Goal: Information Seeking & Learning: Find specific page/section

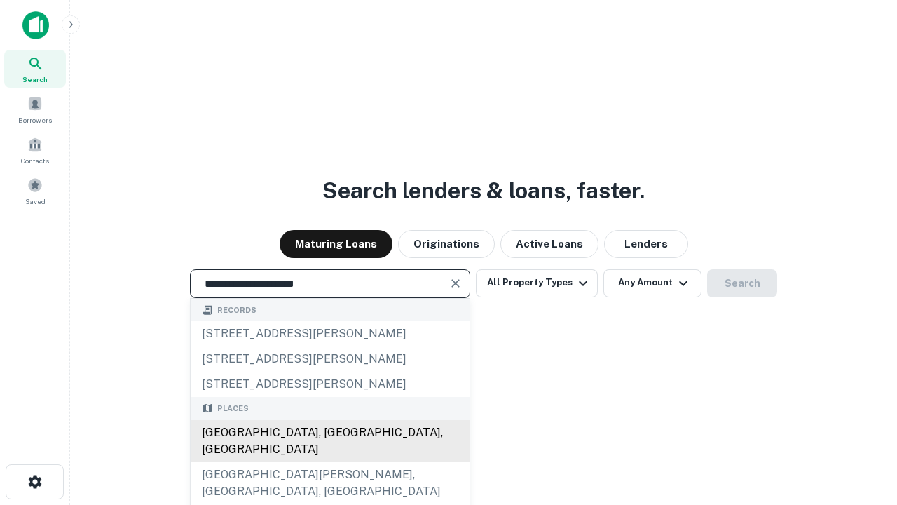
click at [329, 462] on div "[GEOGRAPHIC_DATA], [GEOGRAPHIC_DATA], [GEOGRAPHIC_DATA]" at bounding box center [330, 441] width 279 height 42
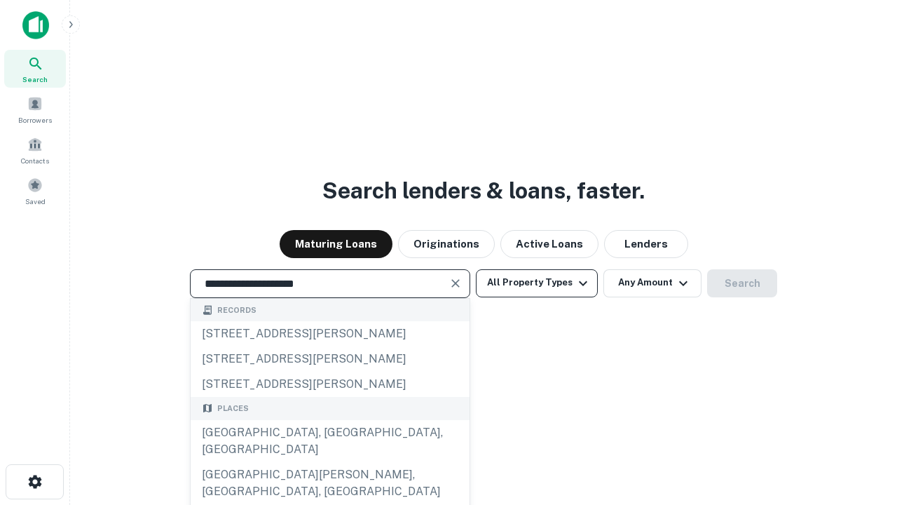
type input "**********"
click at [537, 283] on button "All Property Types" at bounding box center [537, 283] width 122 height 28
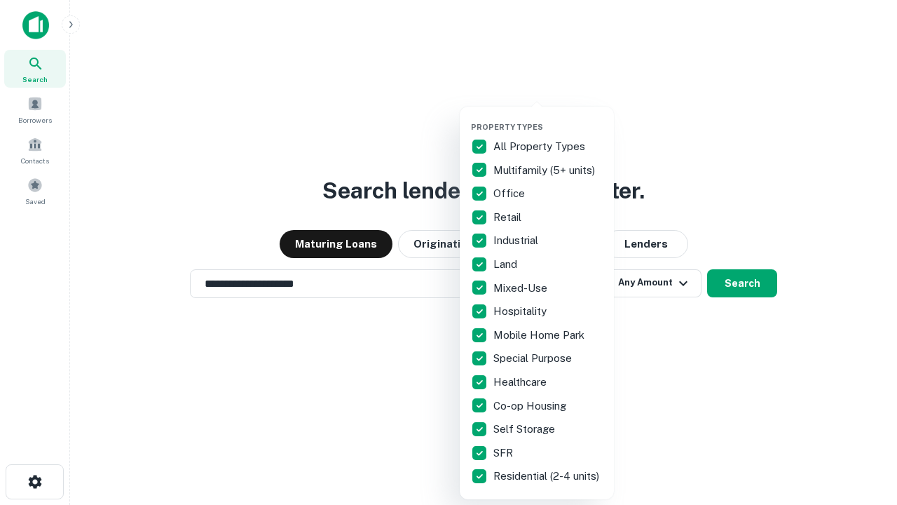
click at [548, 118] on button "button" at bounding box center [548, 118] width 154 height 1
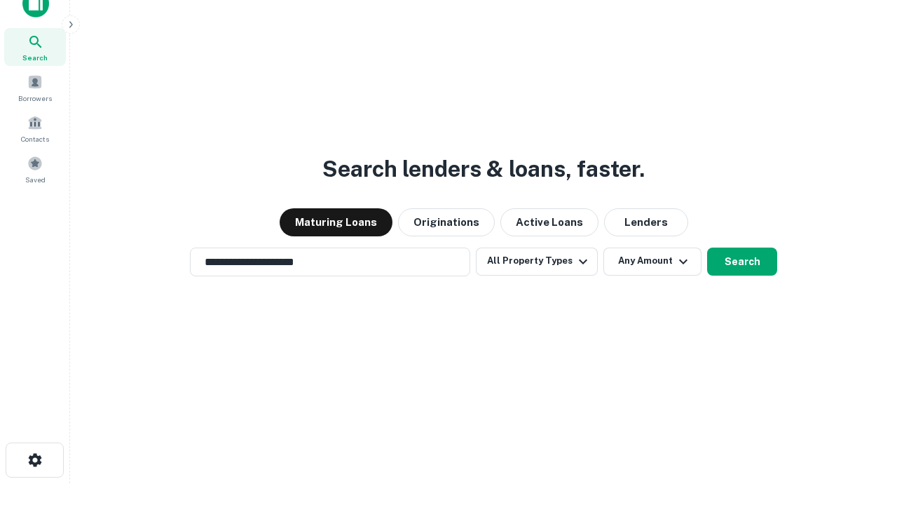
scroll to position [8, 169]
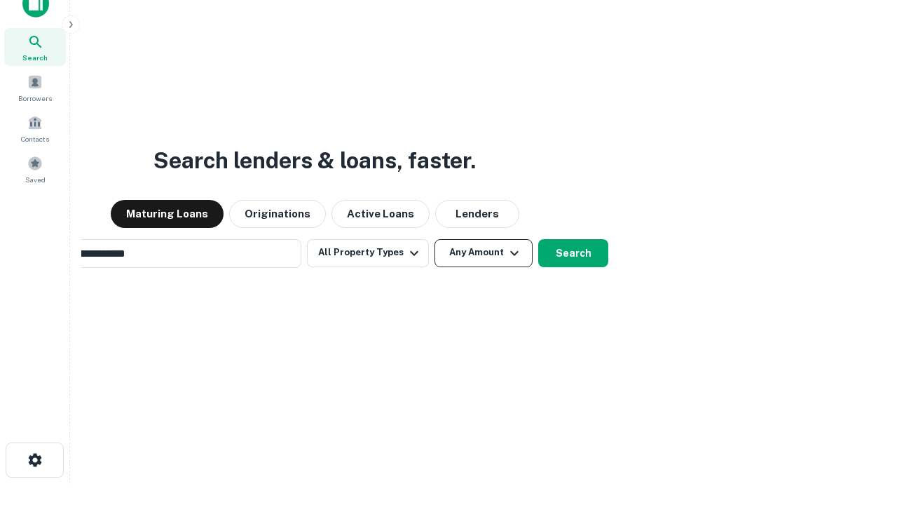
click at [435, 239] on button "Any Amount" at bounding box center [484, 253] width 98 height 28
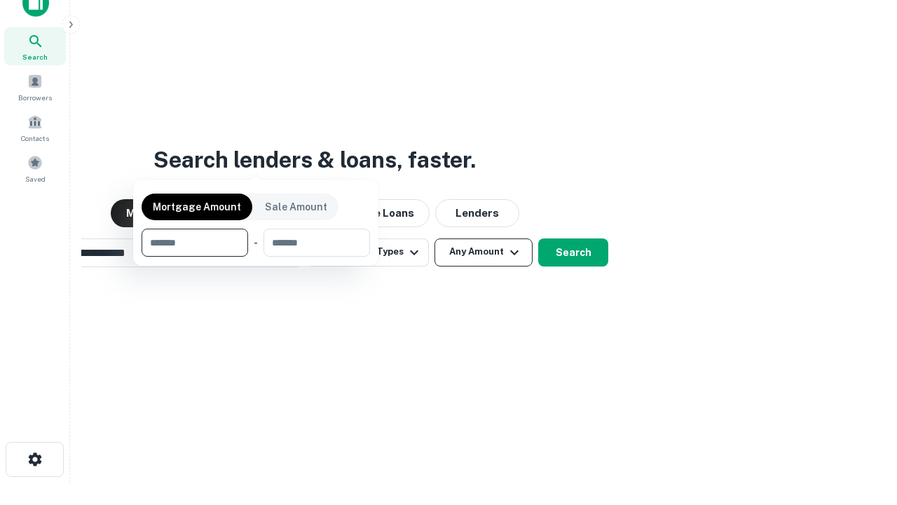
scroll to position [101, 397]
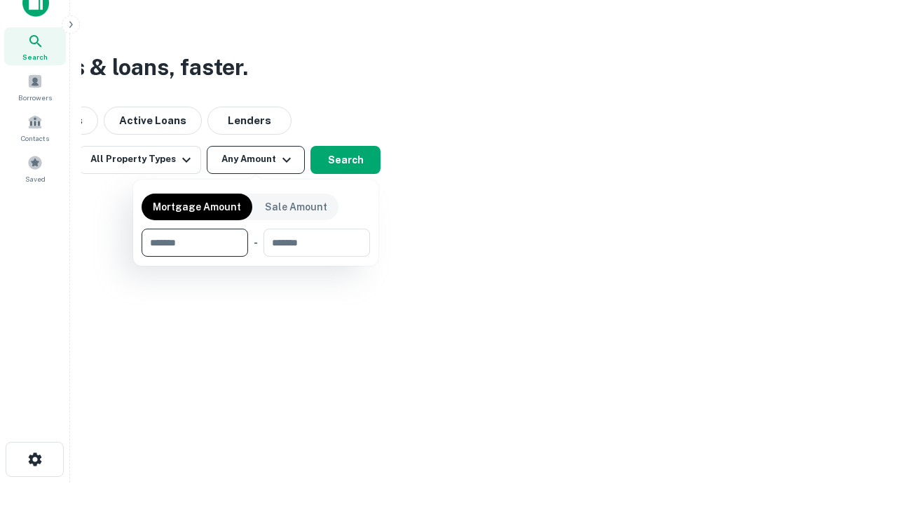
type input "*******"
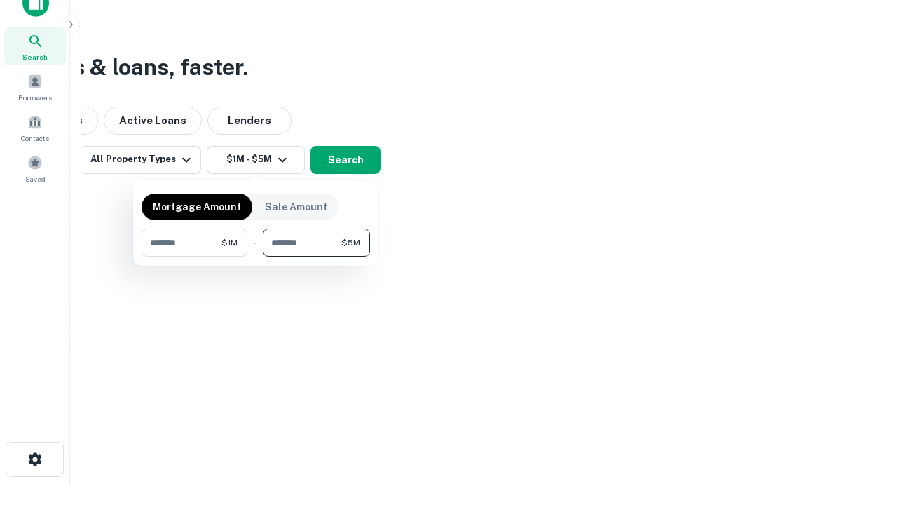
type input "*******"
click at [256, 257] on button "button" at bounding box center [256, 257] width 229 height 1
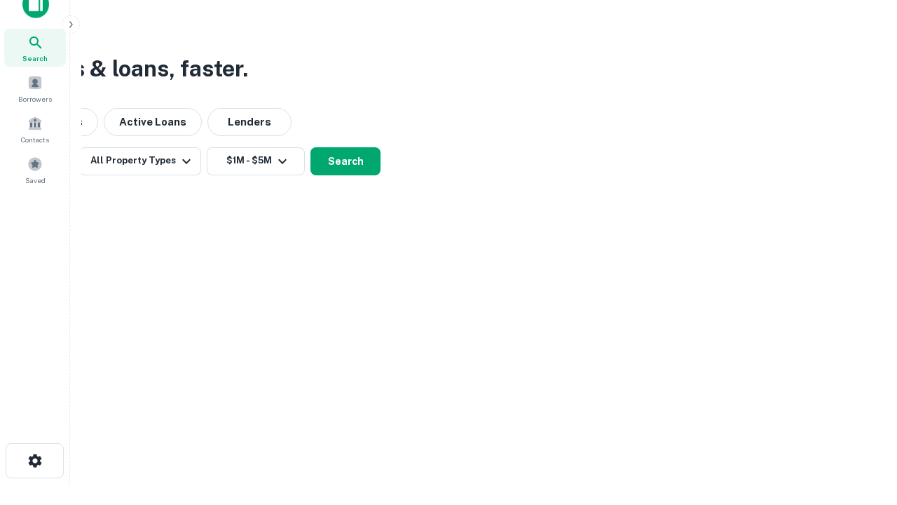
scroll to position [8, 259]
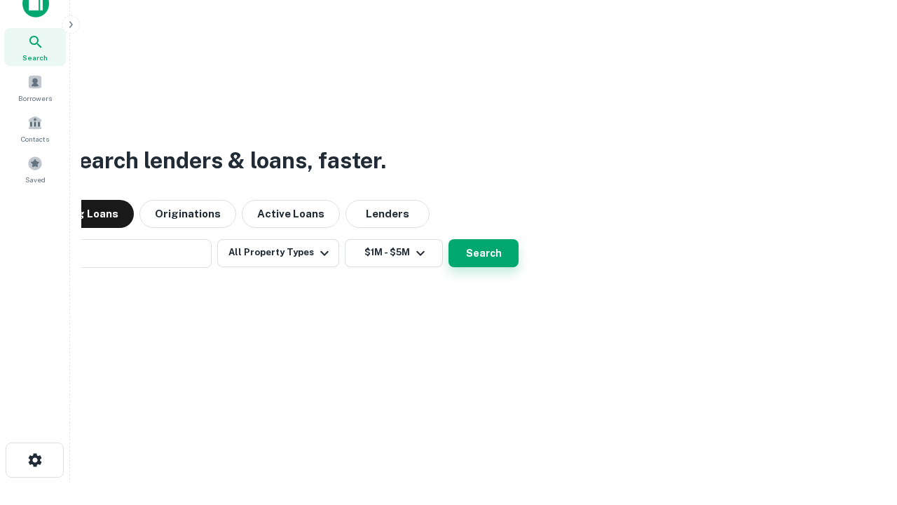
click at [449, 239] on button "Search" at bounding box center [484, 253] width 70 height 28
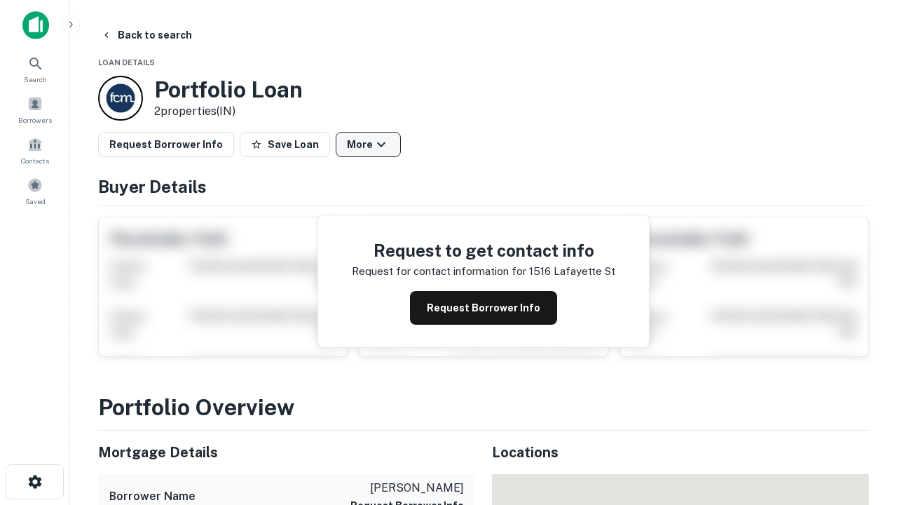
click at [368, 144] on button "More" at bounding box center [368, 144] width 65 height 25
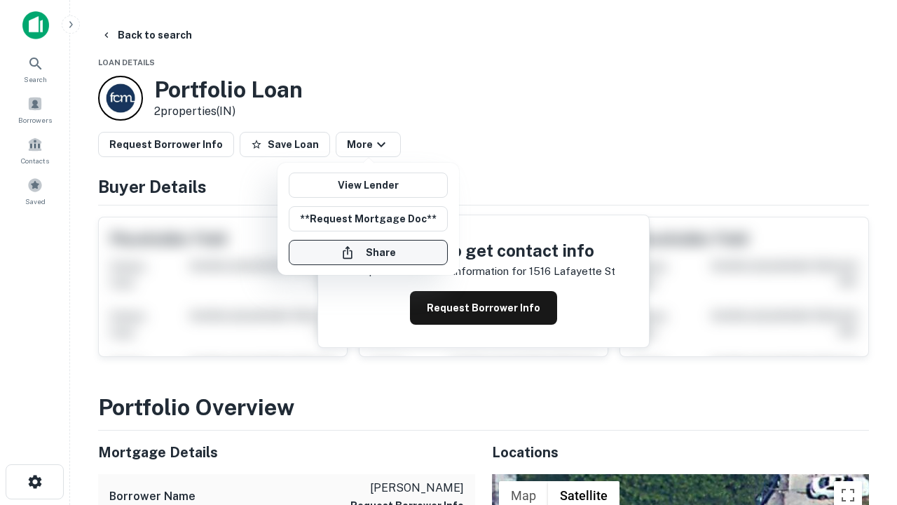
click at [368, 252] on button "Share" at bounding box center [368, 252] width 159 height 25
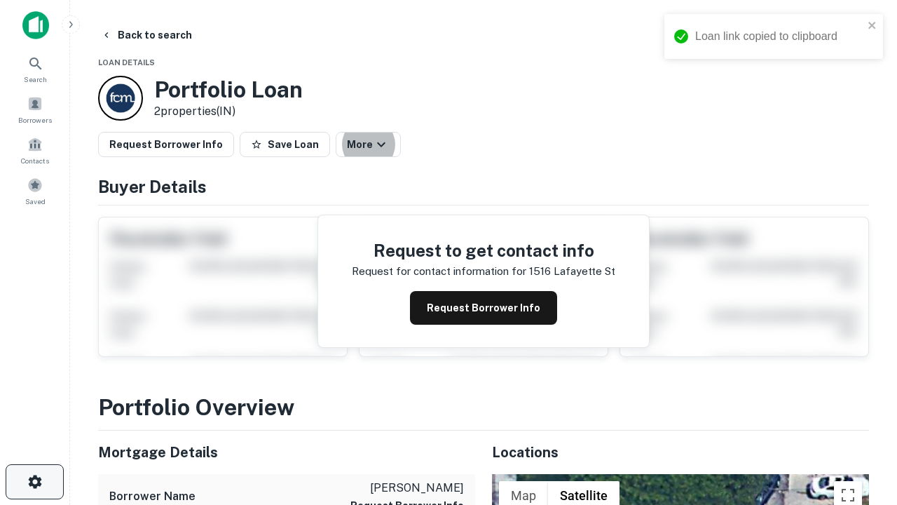
click at [34, 482] on icon "button" at bounding box center [35, 481] width 17 height 17
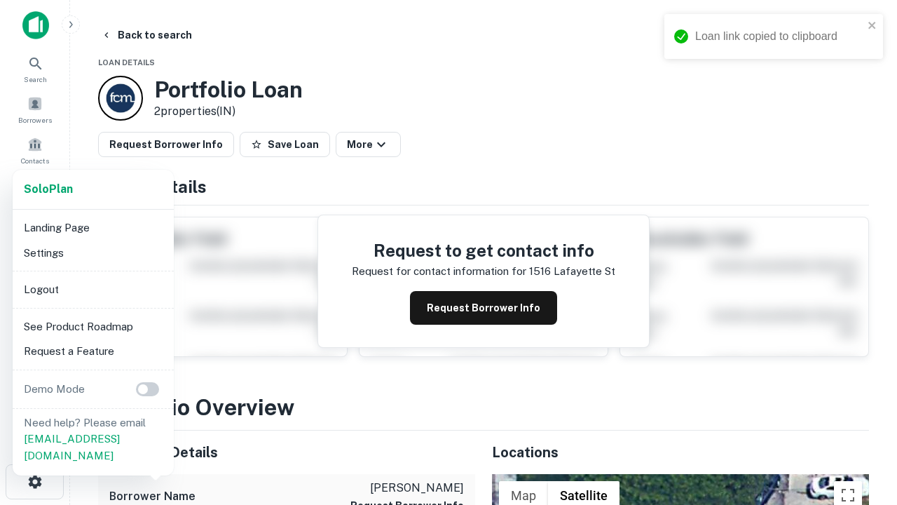
click at [93, 289] on li "Logout" at bounding box center [93, 289] width 150 height 25
